Goal: Check status: Check status

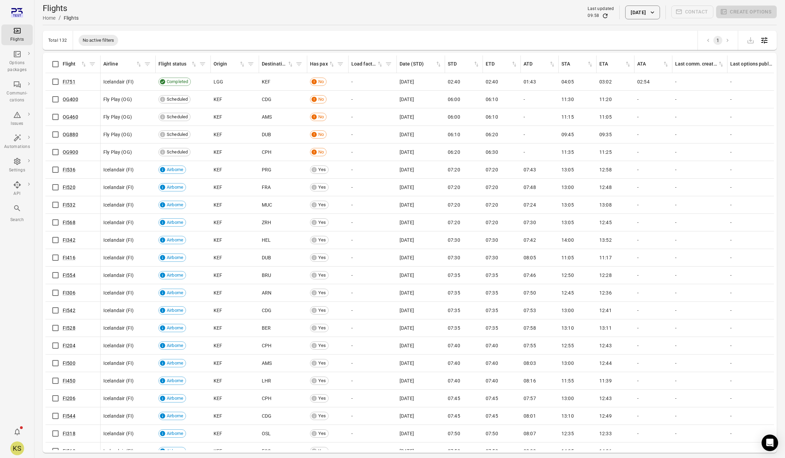
click at [635, 23] on div "Flights Home / Flights Last updated 09:58 [DATE] Contact Create options" at bounding box center [410, 12] width 734 height 25
click at [633, 15] on button "[DATE]" at bounding box center [643, 13] width 34 height 14
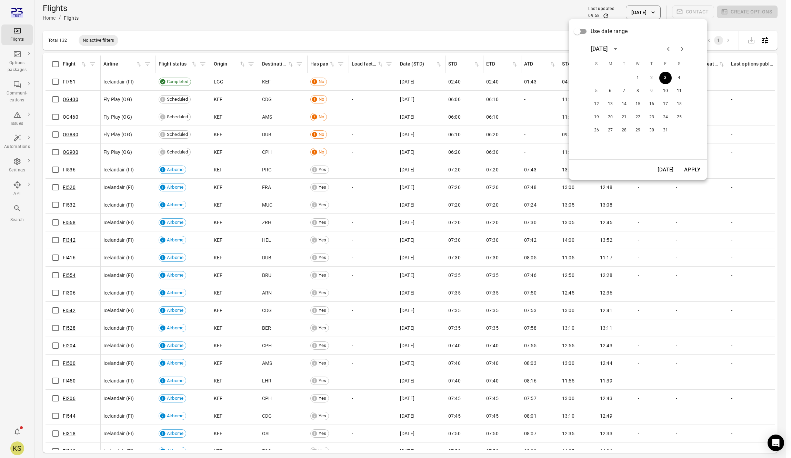
click at [516, 7] on div at bounding box center [395, 229] width 791 height 458
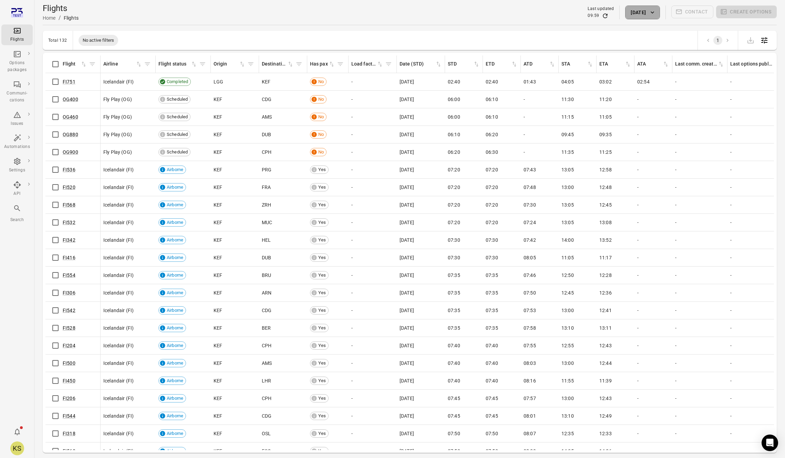
click at [628, 12] on button "[DATE]" at bounding box center [643, 13] width 34 height 14
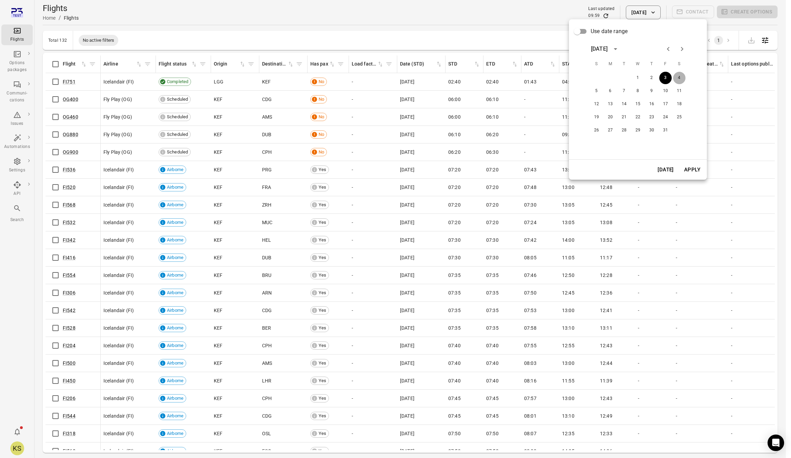
click at [679, 78] on button "4" at bounding box center [679, 78] width 12 height 12
click at [693, 174] on button "Apply" at bounding box center [692, 169] width 24 height 14
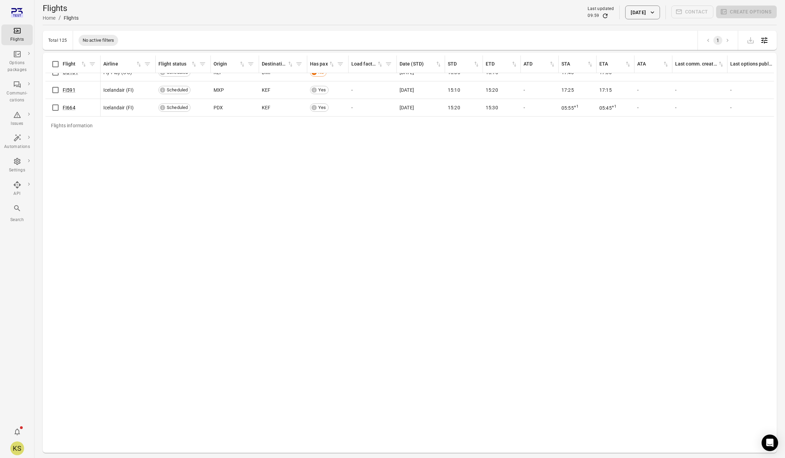
scroll to position [693, 0]
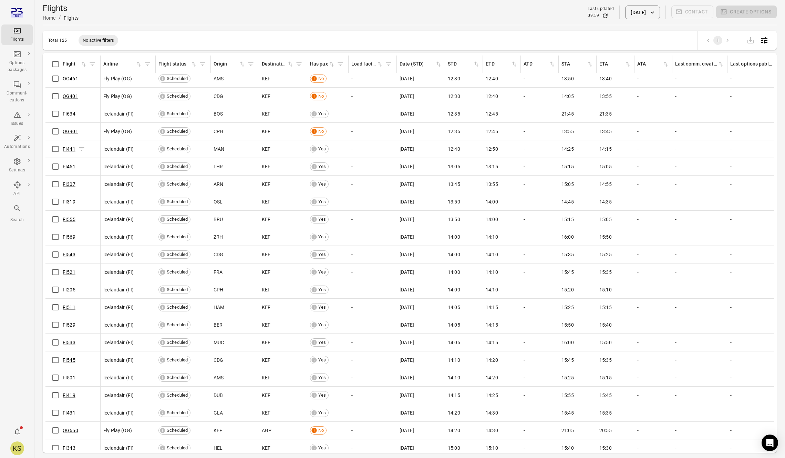
click at [70, 150] on link "FI441" at bounding box center [69, 149] width 13 height 6
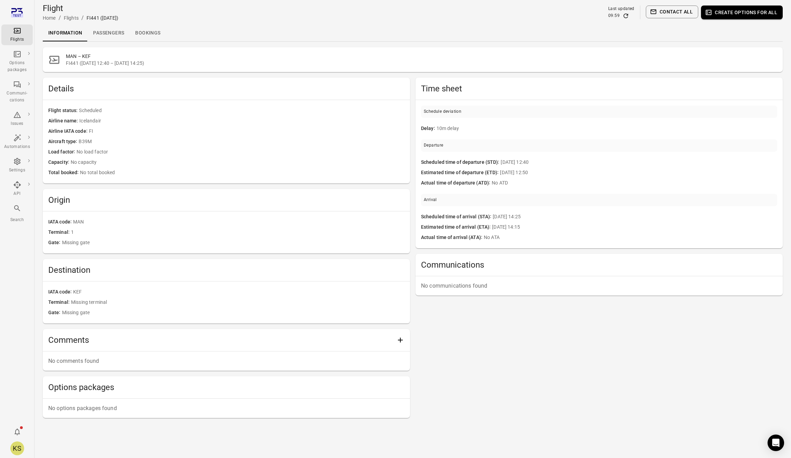
click at [99, 38] on link "Passengers" at bounding box center [109, 33] width 42 height 17
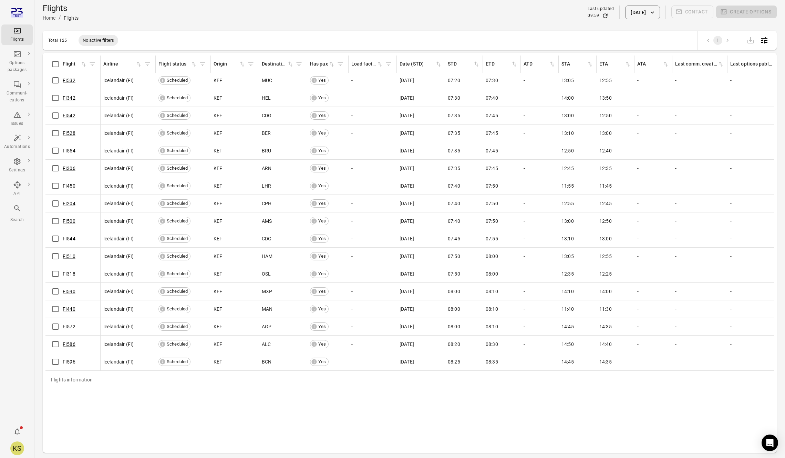
scroll to position [436, 0]
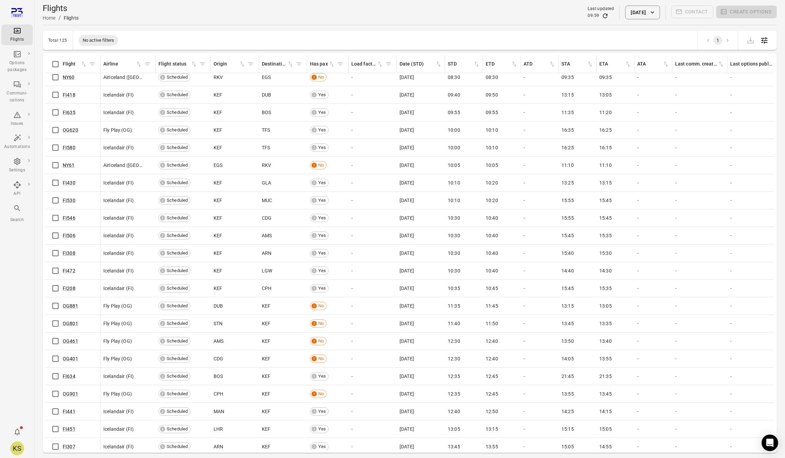
click at [648, 16] on button "[DATE]" at bounding box center [643, 13] width 34 height 14
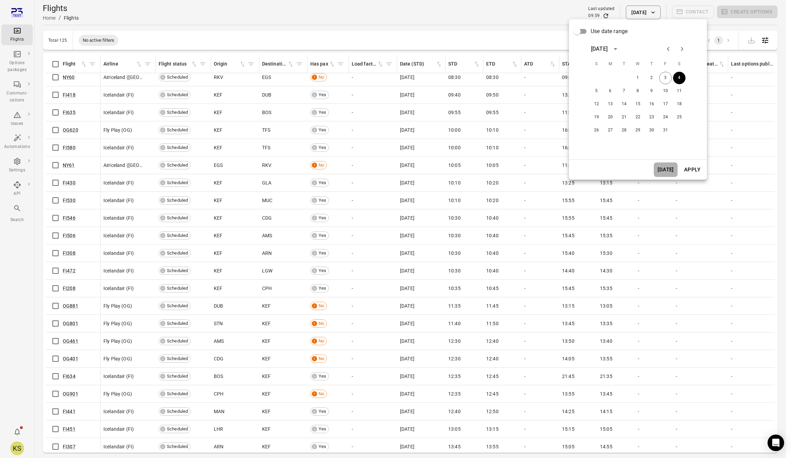
click at [665, 170] on button "[DATE]" at bounding box center [665, 169] width 24 height 14
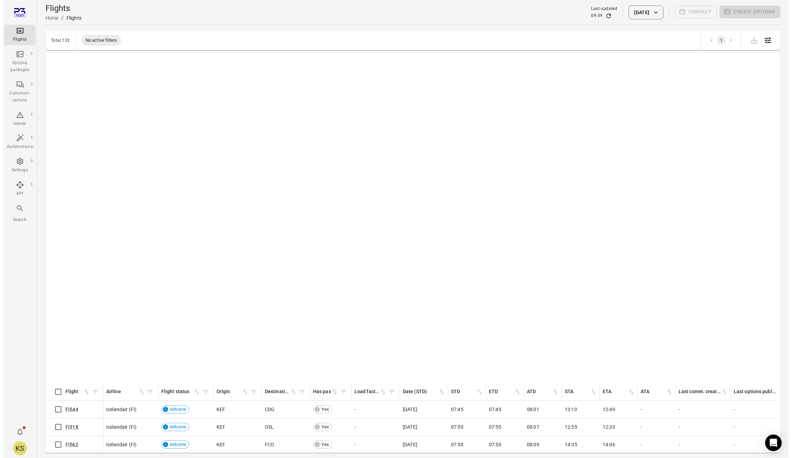
scroll to position [453, 0]
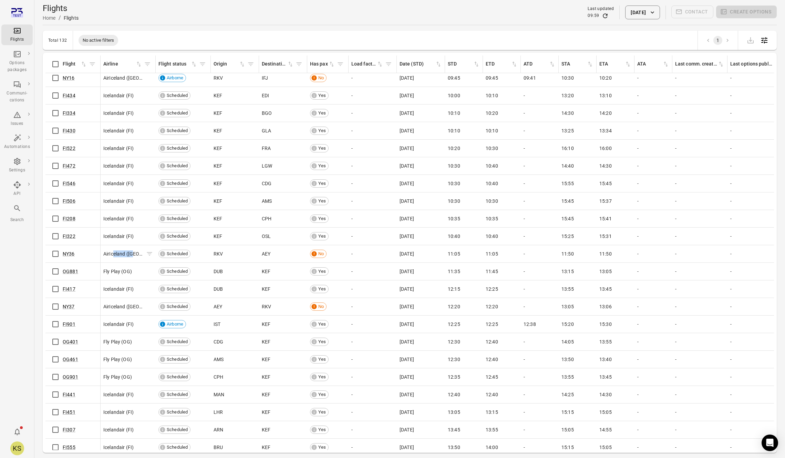
drag, startPoint x: 120, startPoint y: 253, endPoint x: 134, endPoint y: 252, distance: 14.1
click at [134, 252] on span "AirIceland ([GEOGRAPHIC_DATA])" at bounding box center [123, 253] width 40 height 7
click at [98, 254] on td "NY36" at bounding box center [72, 254] width 55 height 18
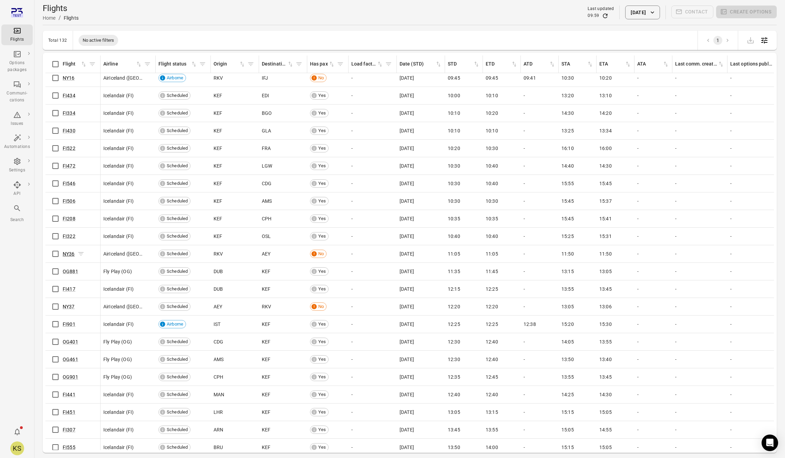
click at [70, 252] on link "NY36" at bounding box center [69, 254] width 12 height 6
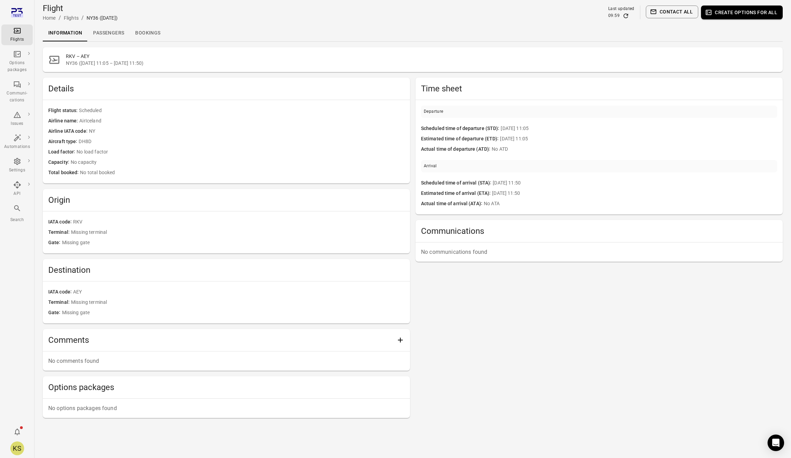
click at [122, 33] on link "Passengers" at bounding box center [109, 33] width 42 height 17
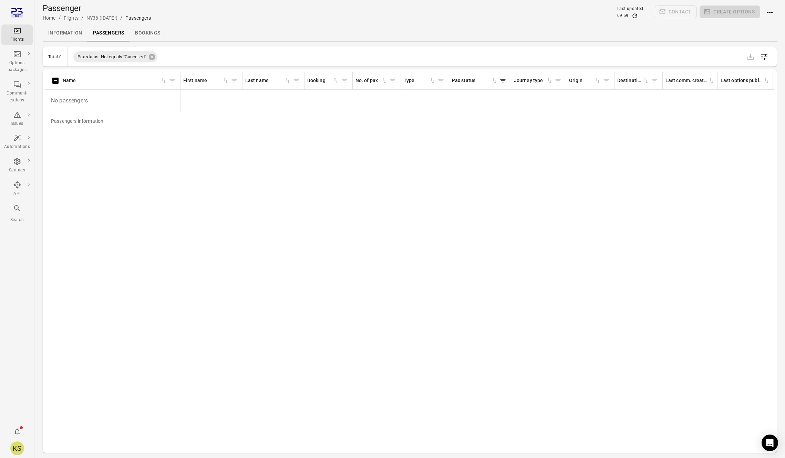
click at [60, 34] on link "Information" at bounding box center [65, 33] width 45 height 17
